Goal: Information Seeking & Learning: Understand process/instructions

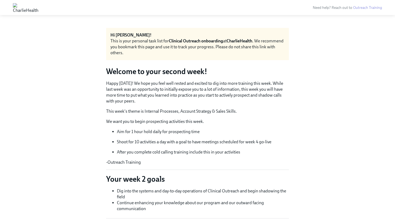
click at [162, 153] on p "After you complete cold calling training include this in your activities" at bounding box center [203, 152] width 172 height 6
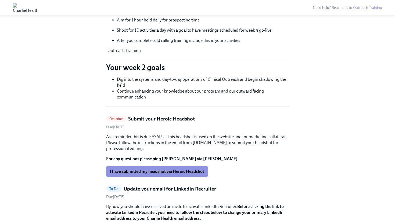
scroll to position [121, 0]
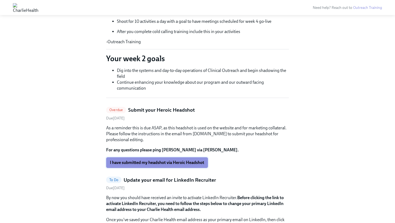
click at [141, 165] on span "I have submitted my headshot via Heroic Headshot" at bounding box center [157, 162] width 94 height 5
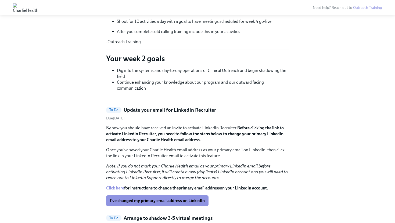
click at [165, 122] on div "To Do Update your email for LinkedIn Recruiter Due August 9th By now you should…" at bounding box center [197, 157] width 183 height 100
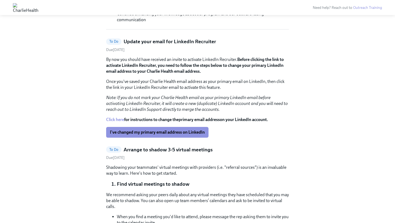
scroll to position [184, 0]
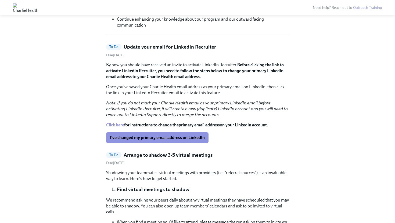
click at [146, 65] on p "By now you should have received an invite to activate LinkedIn Recruiter. Befor…" at bounding box center [197, 71] width 183 height 18
click at [255, 68] on p "By now you should have received an invite to activate LinkedIn Recruiter. Befor…" at bounding box center [197, 71] width 183 height 18
click at [222, 68] on p "By now you should have received an invite to activate LinkedIn Recruiter. Befor…" at bounding box center [197, 71] width 183 height 18
click at [144, 73] on strong "Before clicking the link to activate LinkedIn Recruiter, you need to follow the…" at bounding box center [195, 70] width 178 height 17
click at [119, 87] on p "Once you've saved your Charlie Health email address as your primary email on Li…" at bounding box center [197, 90] width 183 height 12
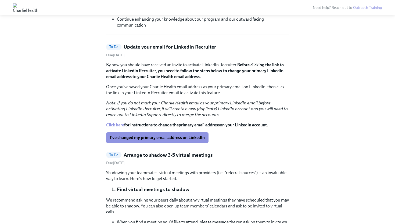
click at [219, 83] on div "By now you should have received an invite to activate LinkedIn Recruiter. Befor…" at bounding box center [197, 90] width 183 height 56
click at [156, 99] on div "By now you should have received an invite to activate LinkedIn Recruiter. Befor…" at bounding box center [197, 90] width 183 height 56
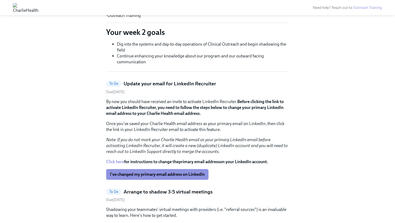
click at [182, 126] on p "Once you've saved your Charlie Health email address as your primary email on Li…" at bounding box center [197, 127] width 183 height 12
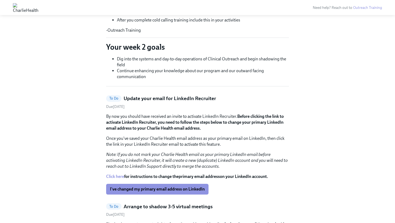
scroll to position [130, 0]
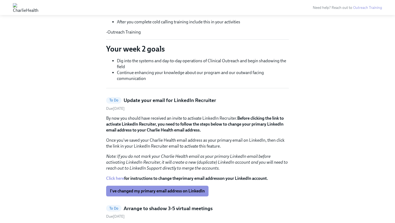
click at [181, 126] on strong "Before clicking the link to activate LinkedIn Recruiter, you need to follow the…" at bounding box center [195, 124] width 178 height 17
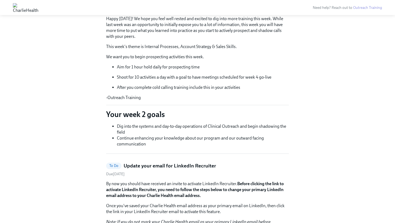
scroll to position [0, 0]
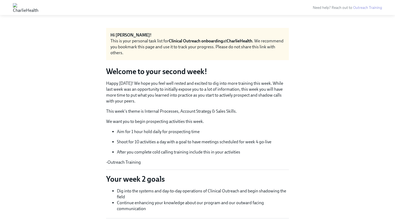
click at [174, 96] on p "Happy [DATE]! We hope you feel well rested and excited to dig into more trainin…" at bounding box center [197, 93] width 183 height 24
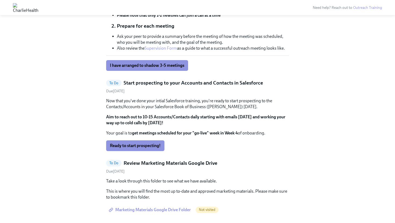
scroll to position [418, 0]
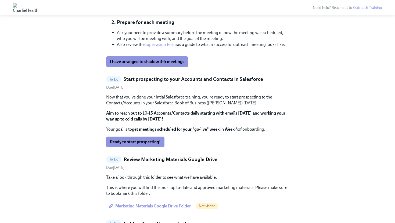
click at [192, 112] on strong "Aim to reach out to 10-15 Accounts/Contacts daily starting with emails [DATE] a…" at bounding box center [195, 116] width 179 height 11
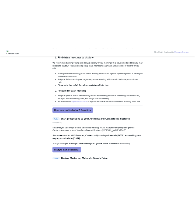
scroll to position [260, 0]
